Goal: Navigation & Orientation: Find specific page/section

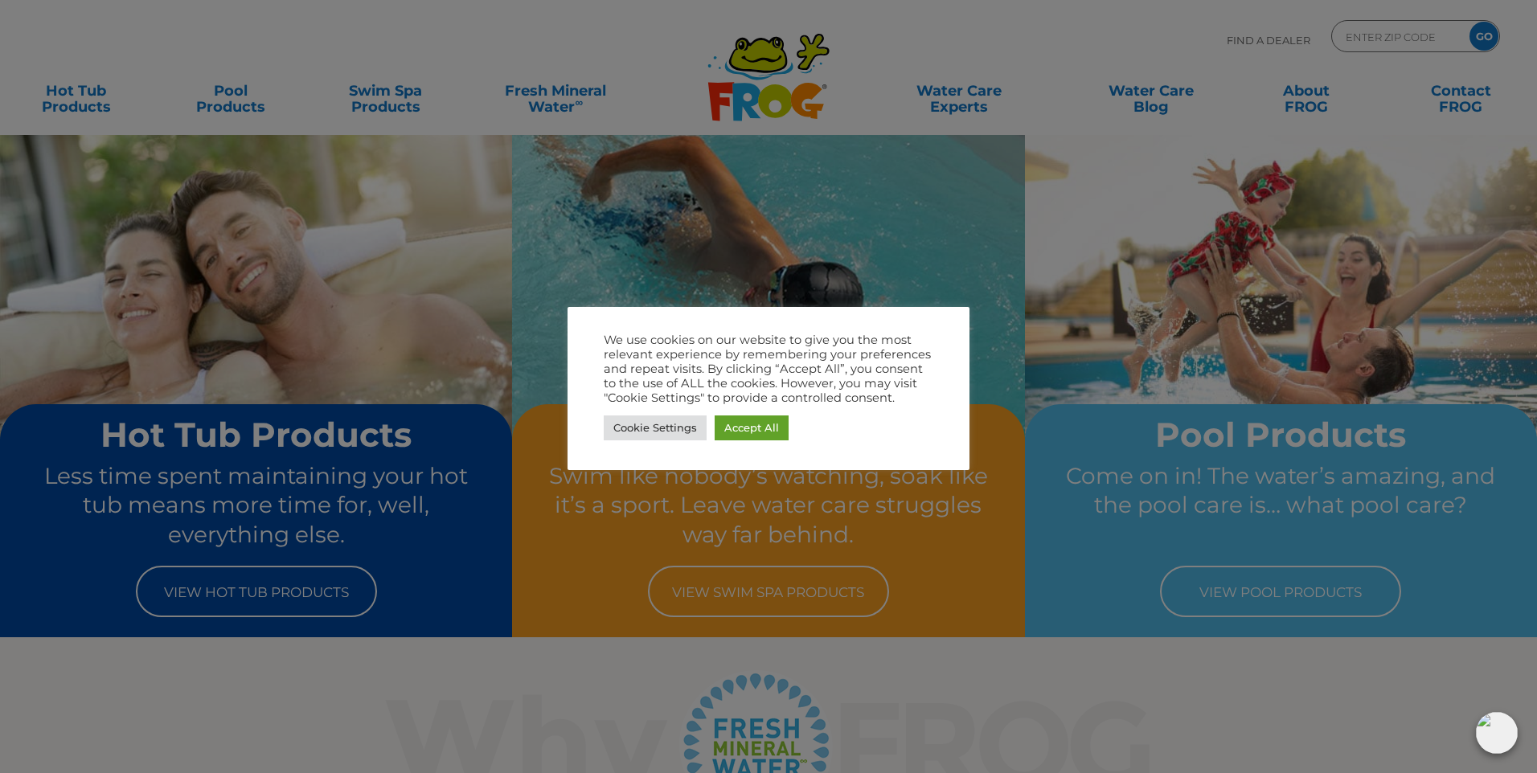
click at [766, 252] on div at bounding box center [768, 386] width 1537 height 773
click at [1244, 597] on div at bounding box center [768, 386] width 1537 height 773
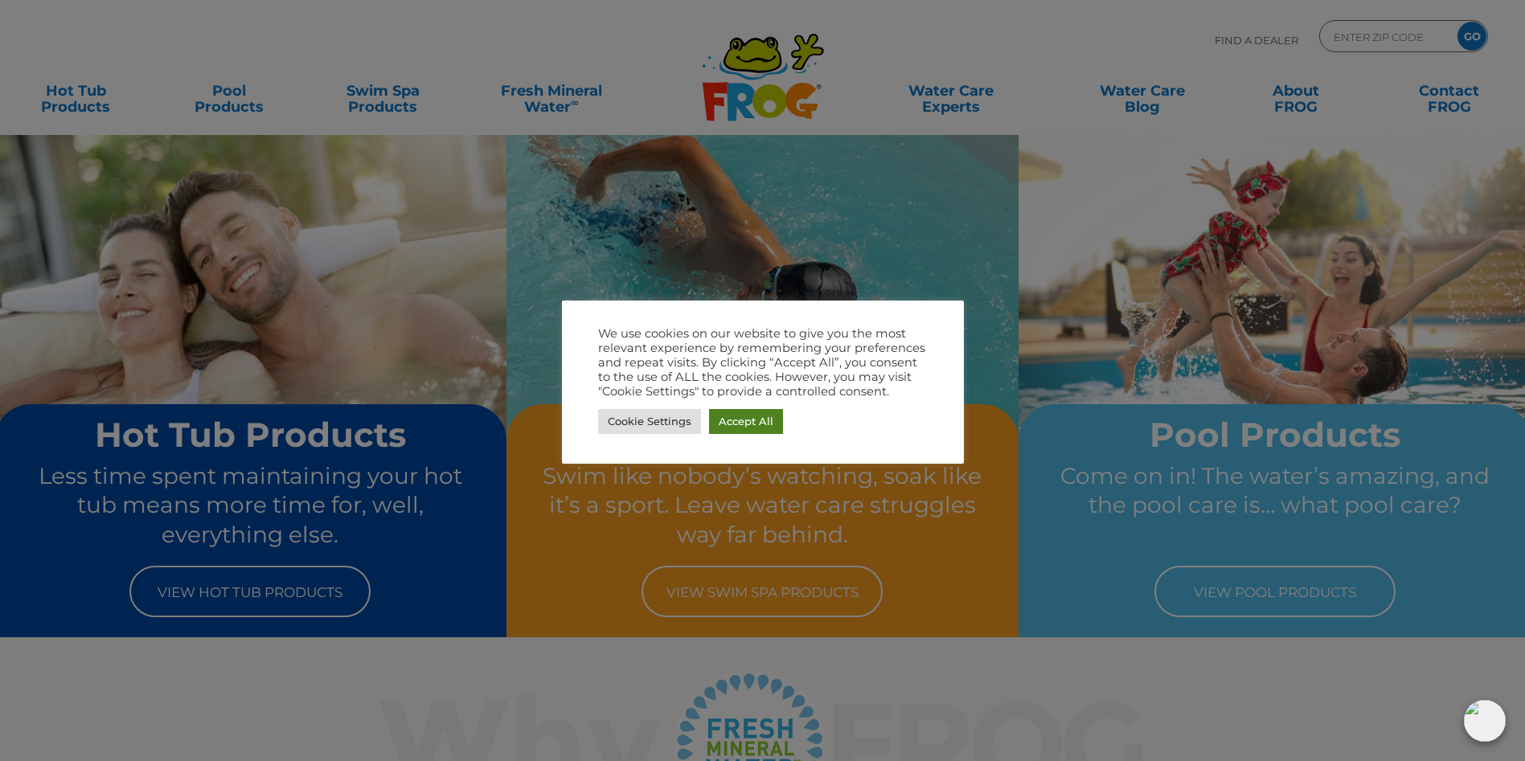
click at [735, 425] on div "Cookie Settings Accept All" at bounding box center [762, 421] width 329 height 33
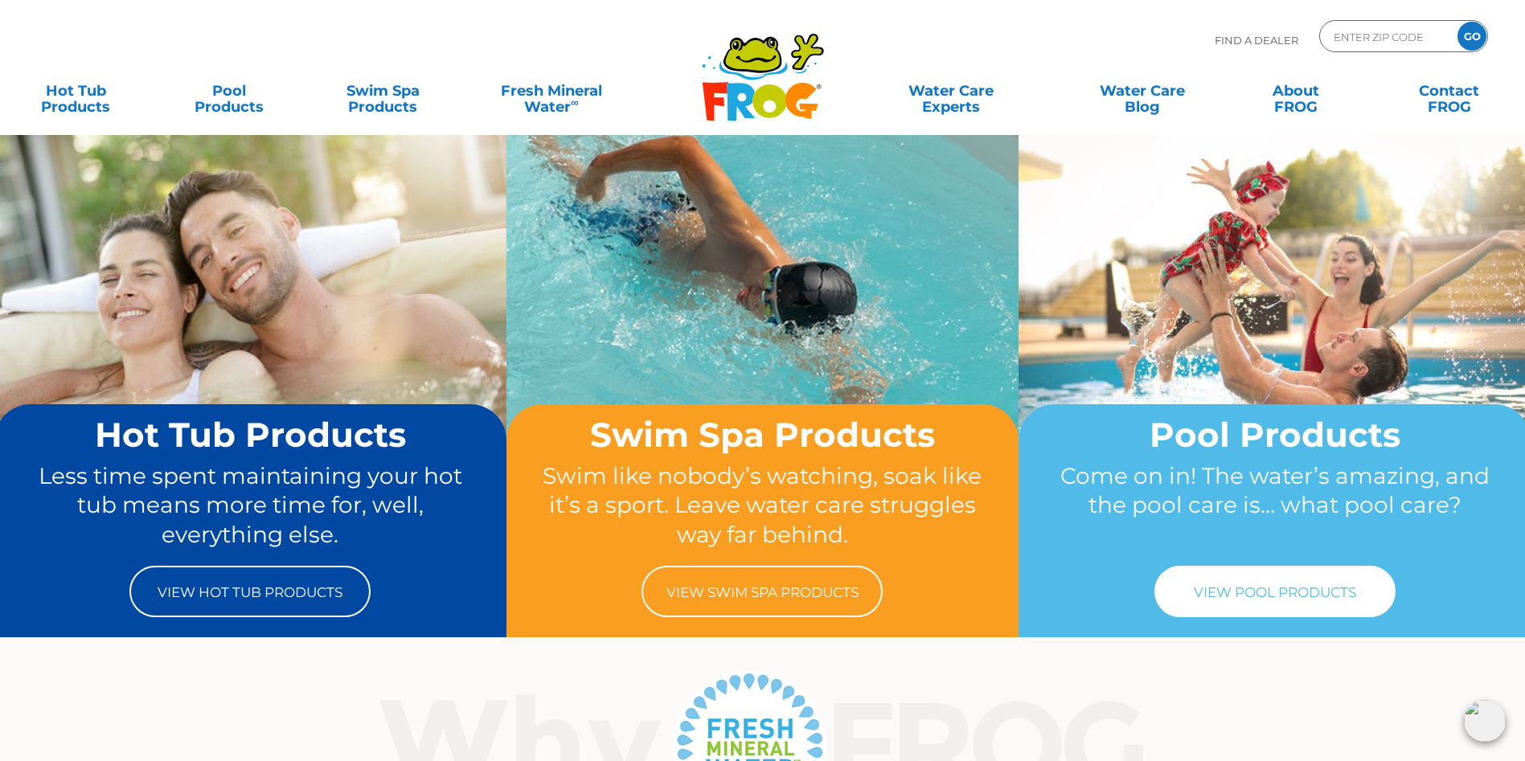
click at [1243, 600] on link "View Pool Products" at bounding box center [1274, 591] width 241 height 51
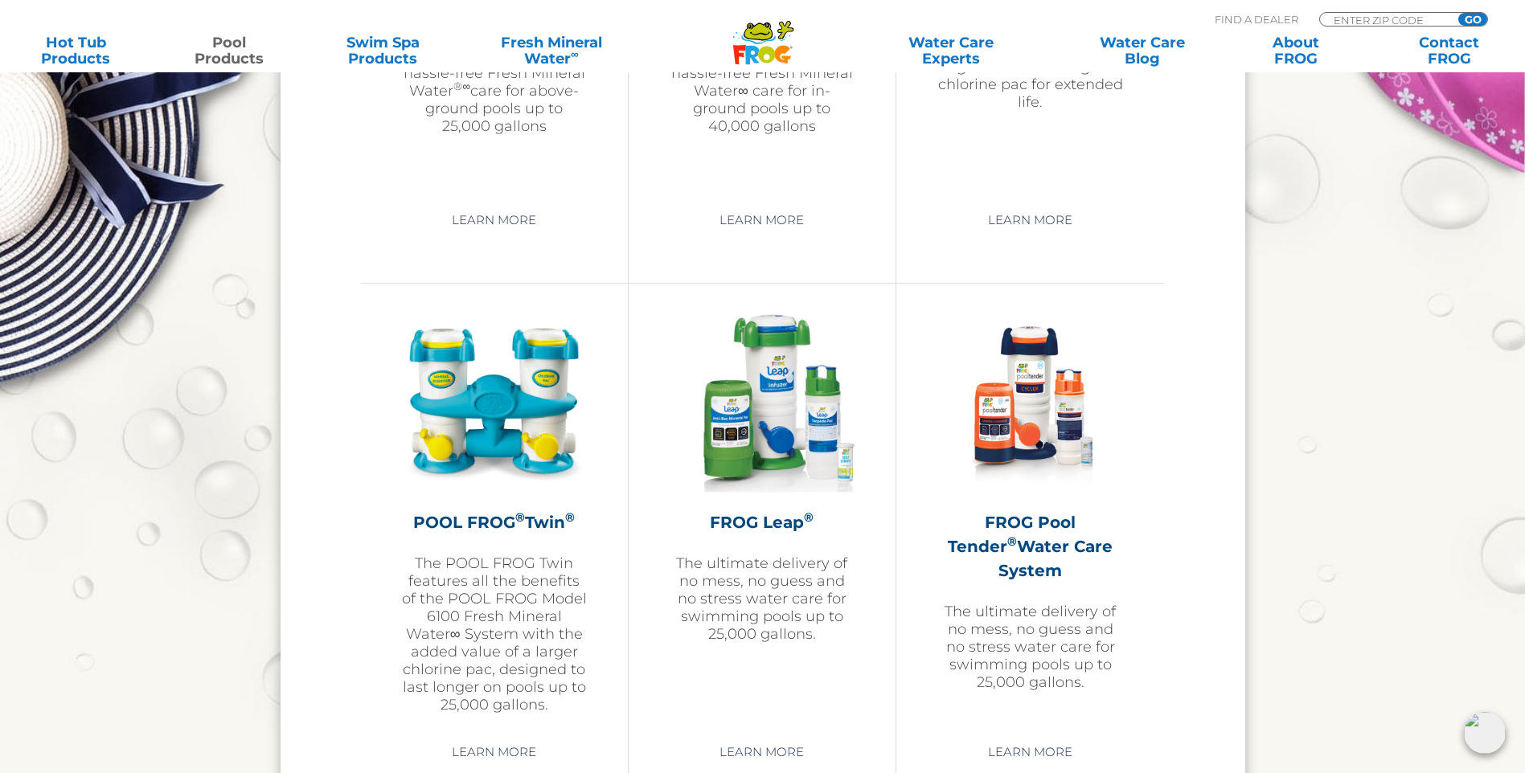
scroll to position [2804, 0]
